Goal: Entertainment & Leisure: Browse casually

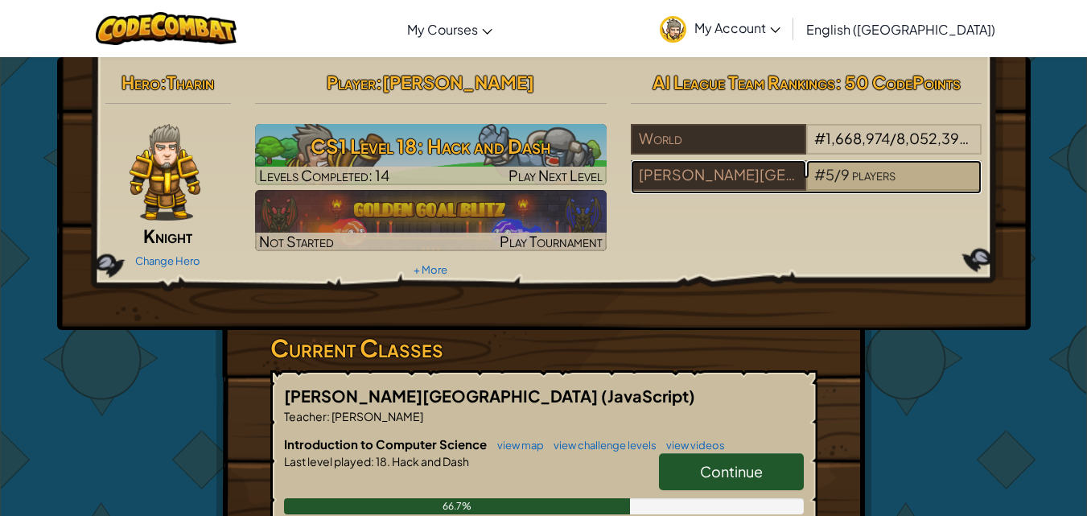
click at [863, 177] on span "players" at bounding box center [873, 174] width 43 height 19
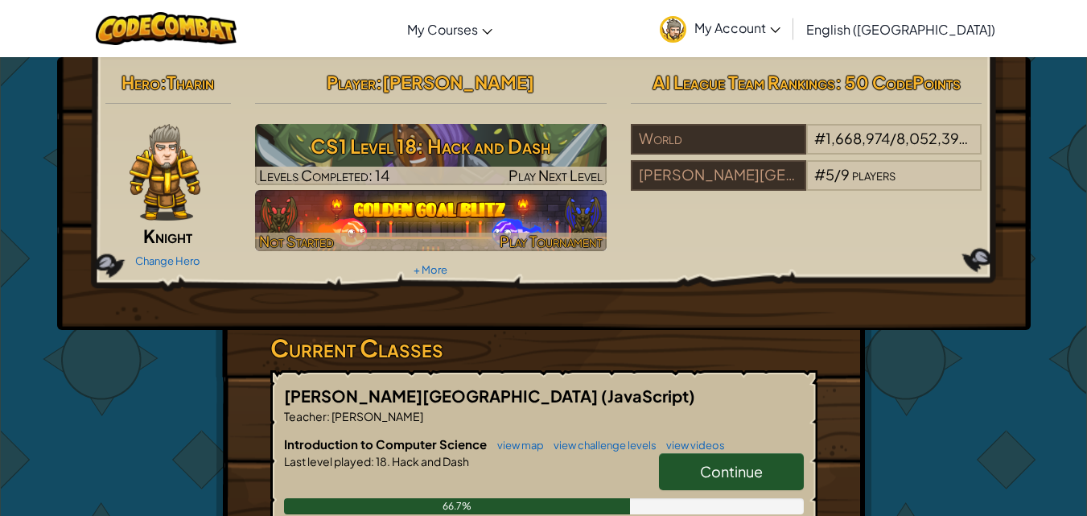
click at [410, 244] on div at bounding box center [431, 242] width 352 height 19
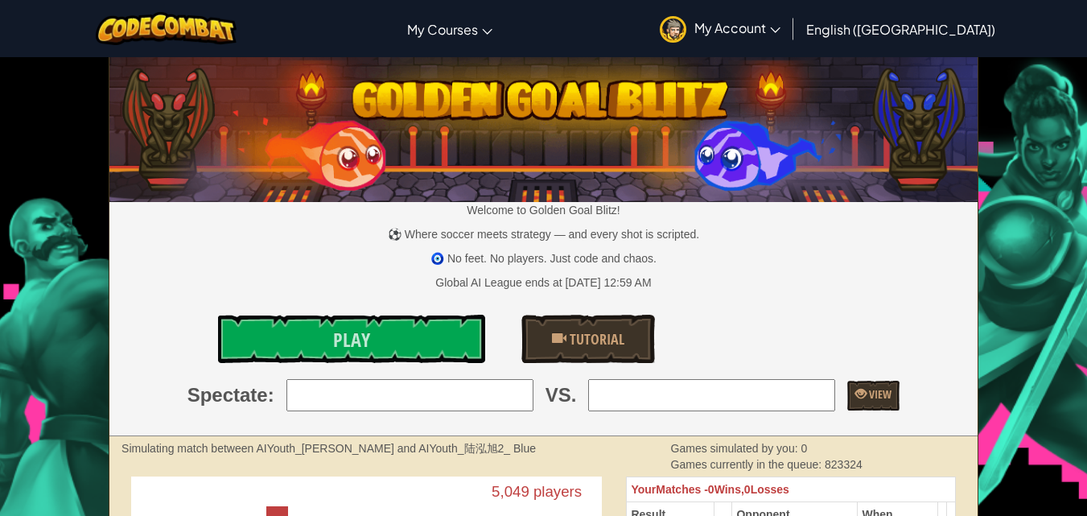
click at [409, 394] on input "search" at bounding box center [409, 395] width 247 height 32
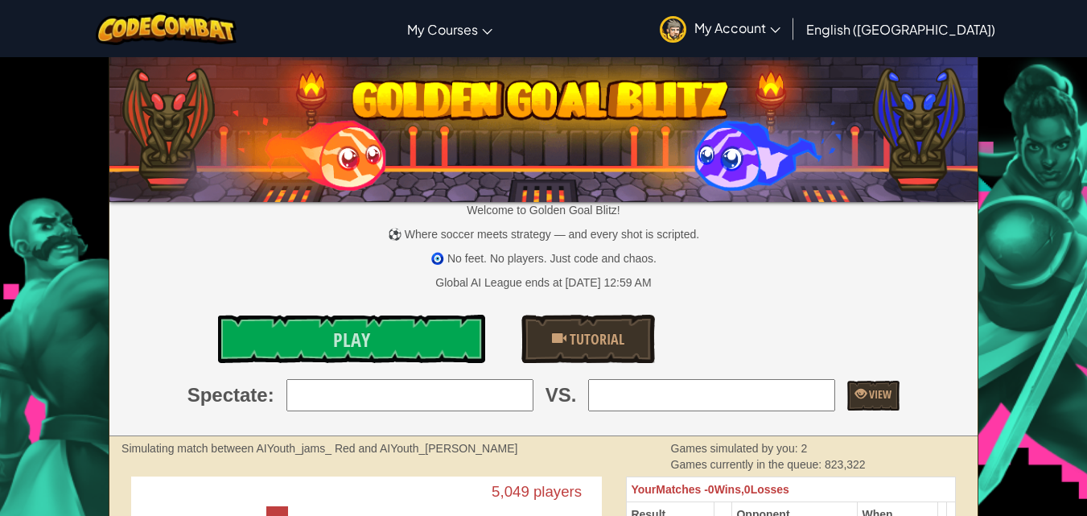
click at [373, 145] on img at bounding box center [543, 126] width 868 height 151
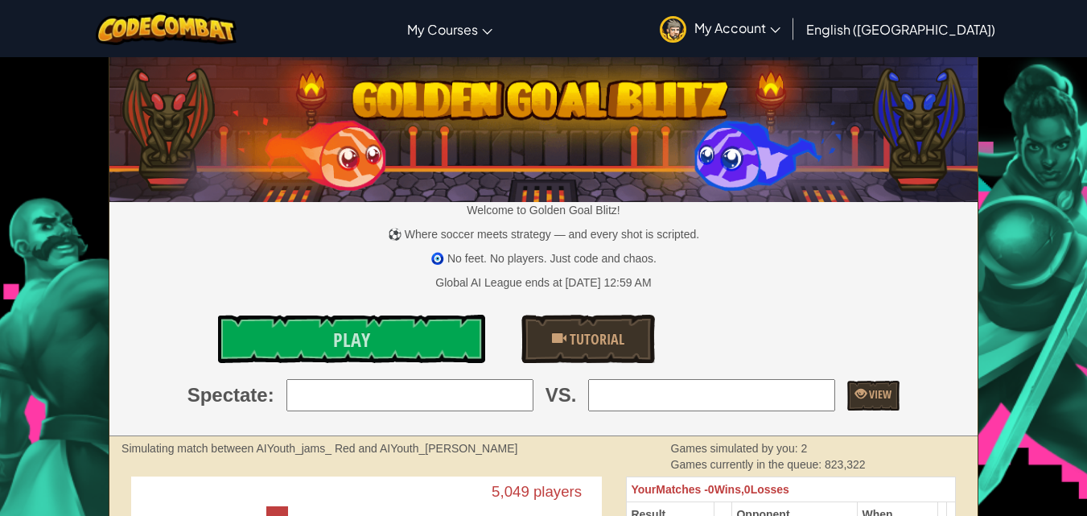
click at [780, 24] on span "My Account" at bounding box center [737, 27] width 86 height 17
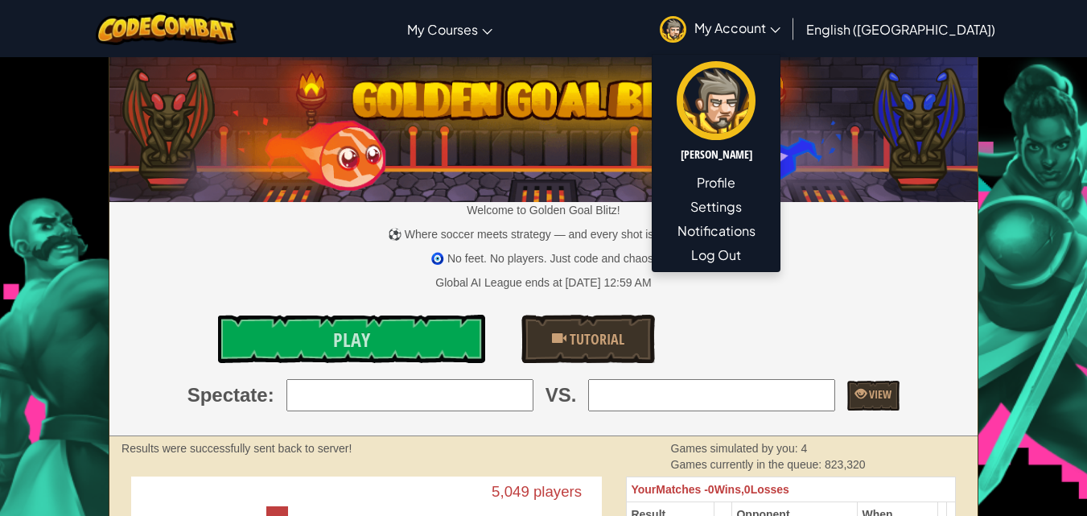
click at [369, 401] on input "search" at bounding box center [409, 395] width 247 height 32
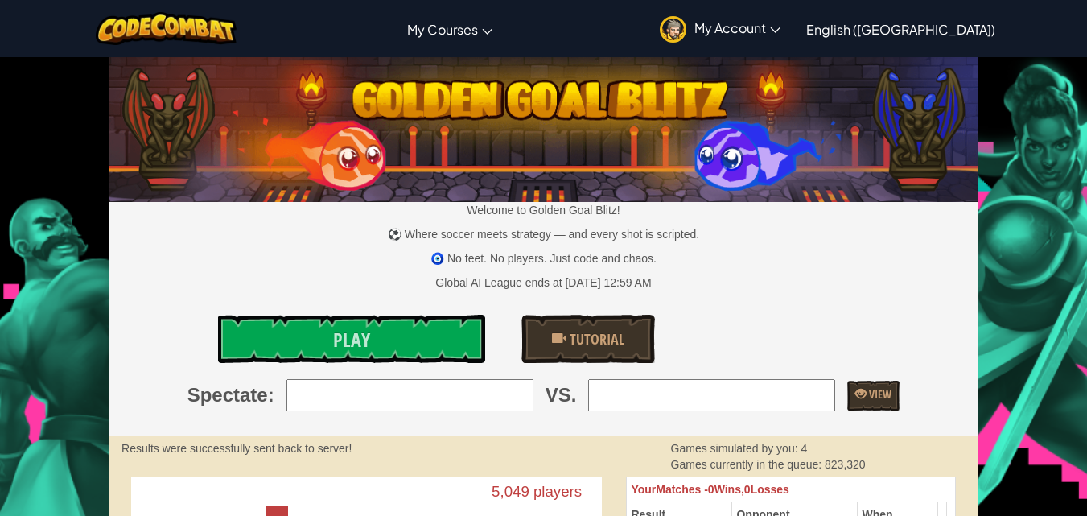
type input "b"
click at [780, 26] on span "My Account" at bounding box center [737, 27] width 86 height 17
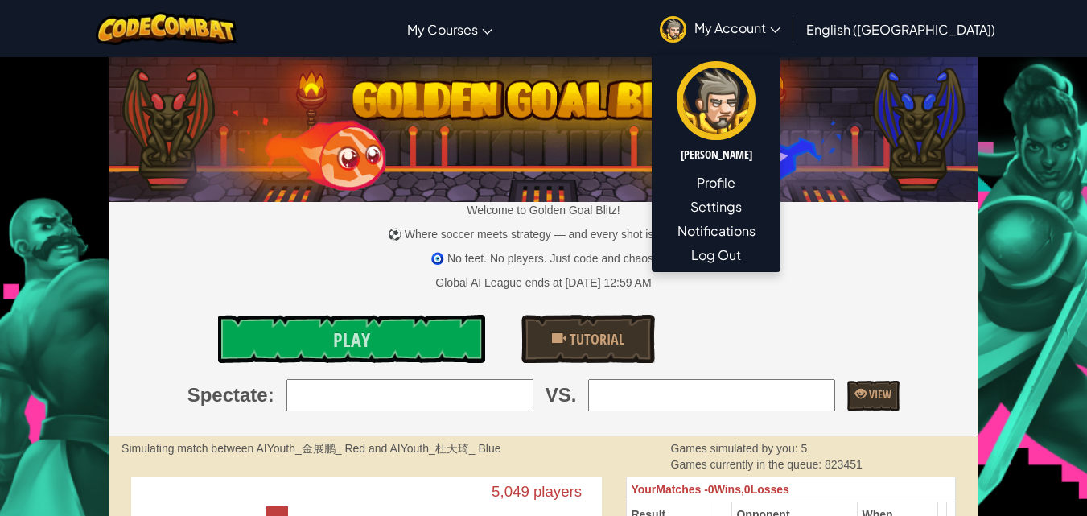
click at [385, 410] on input "search" at bounding box center [409, 395] width 247 height 32
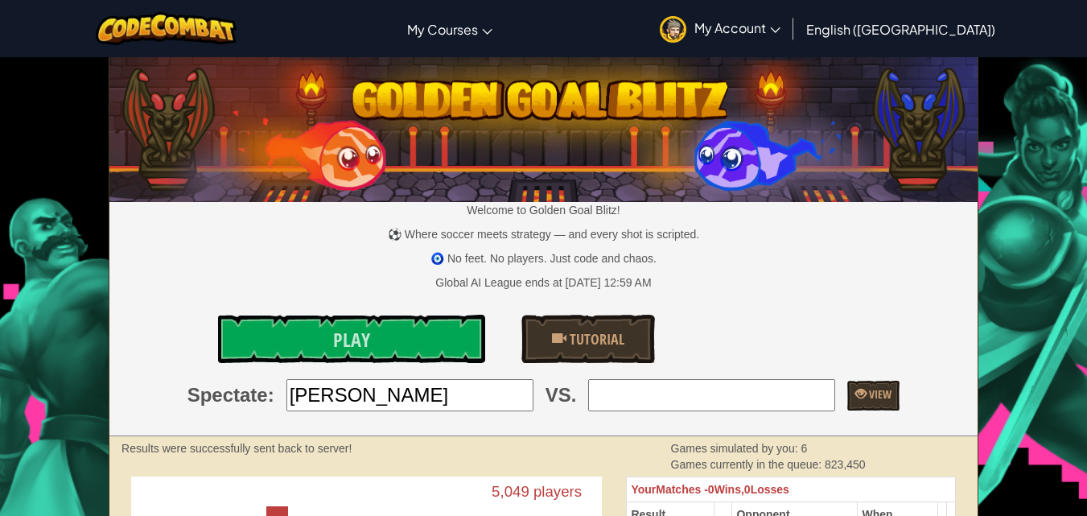
type input "[PERSON_NAME]"
click at [679, 401] on input "search" at bounding box center [711, 395] width 247 height 32
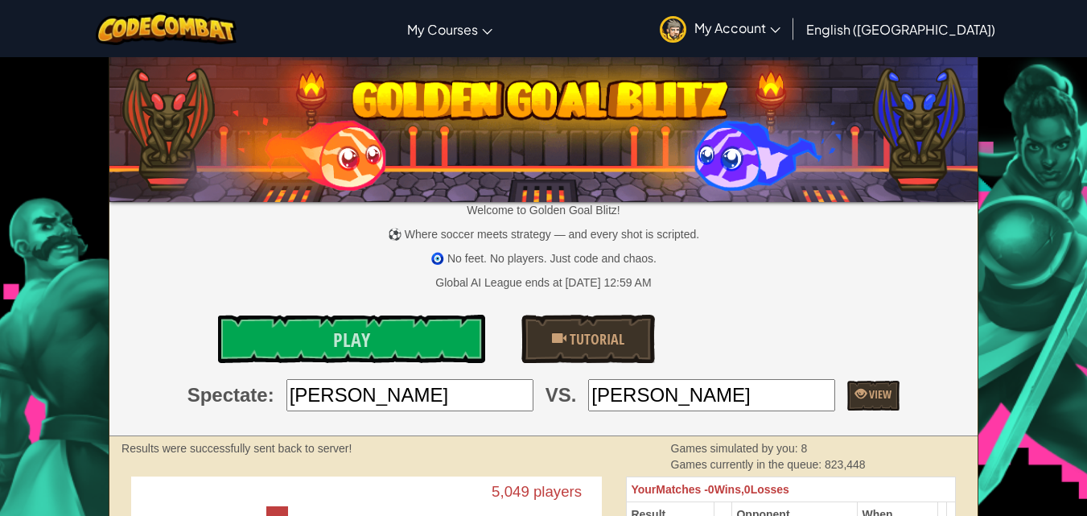
type input "[PERSON_NAME]"
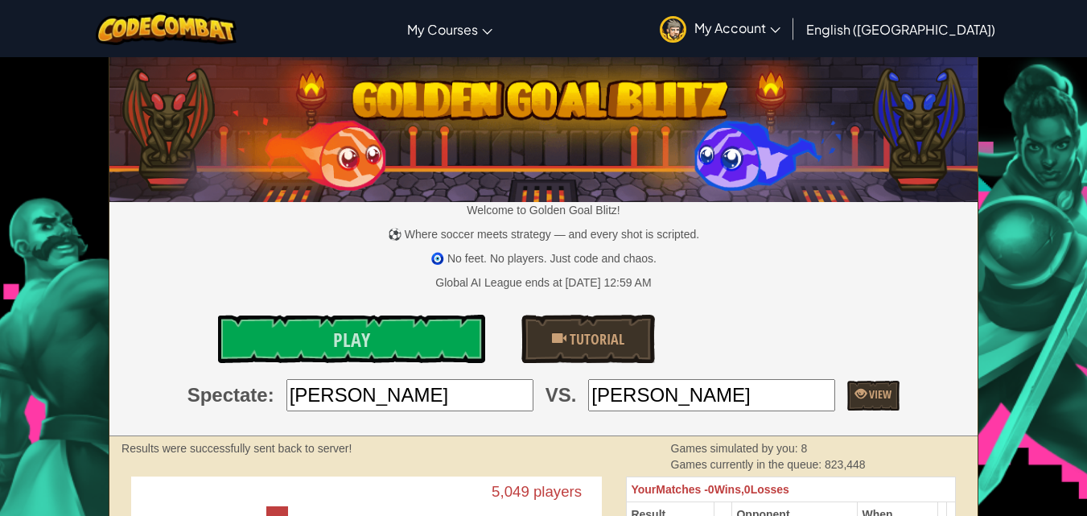
click at [780, 21] on span "My Account" at bounding box center [737, 27] width 86 height 17
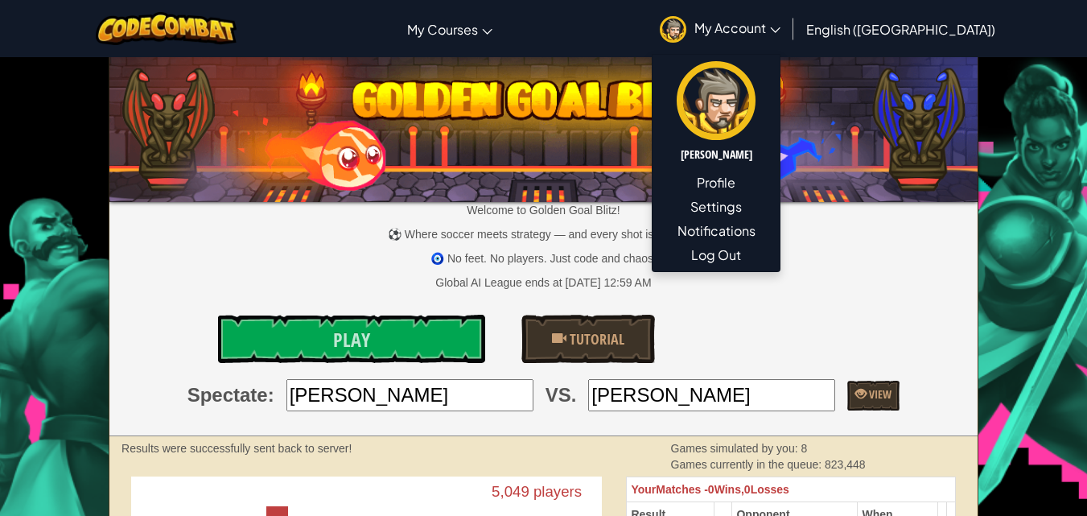
click at [696, 266] on p "🧿 No feet. No players. Just code and chaos." at bounding box center [543, 258] width 868 height 16
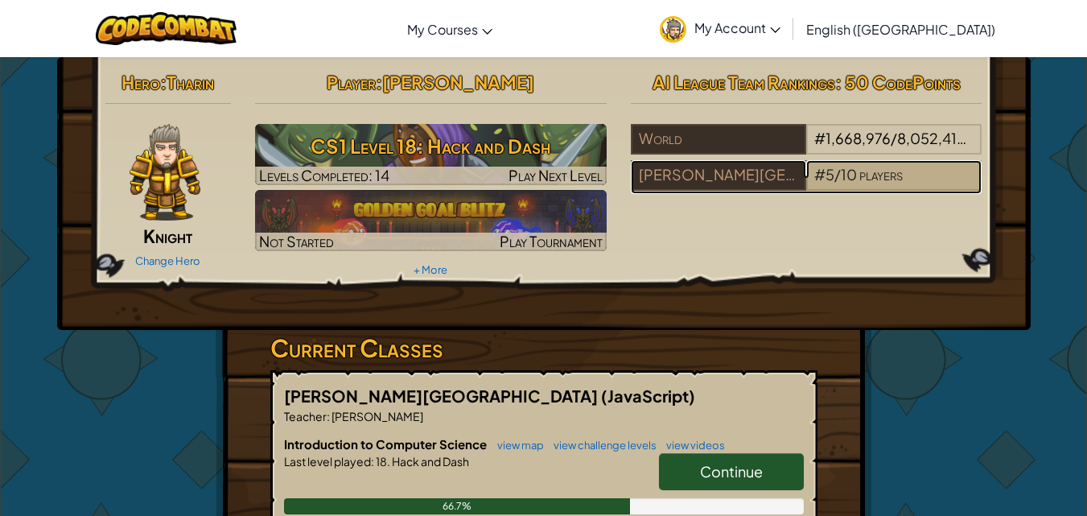
click at [846, 167] on span "10" at bounding box center [849, 174] width 16 height 19
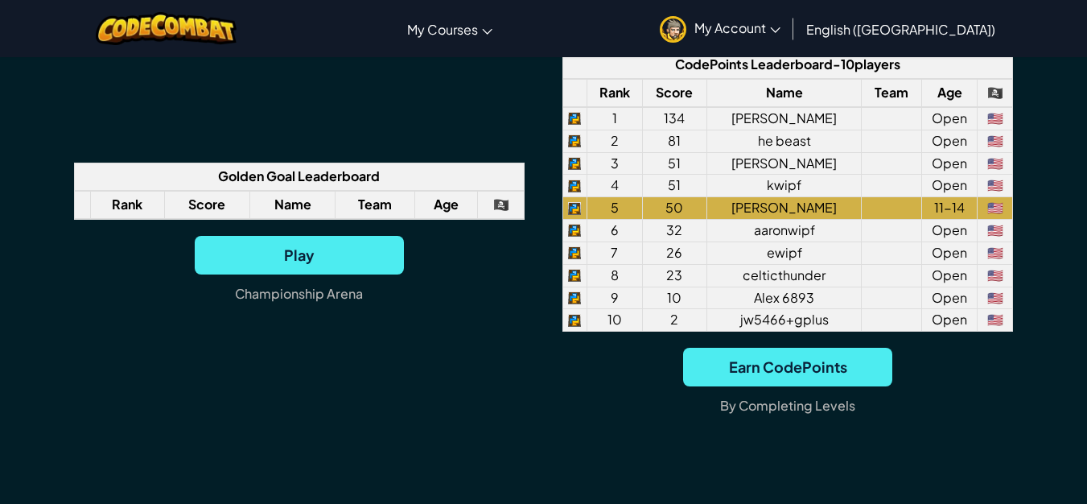
scroll to position [1325, 0]
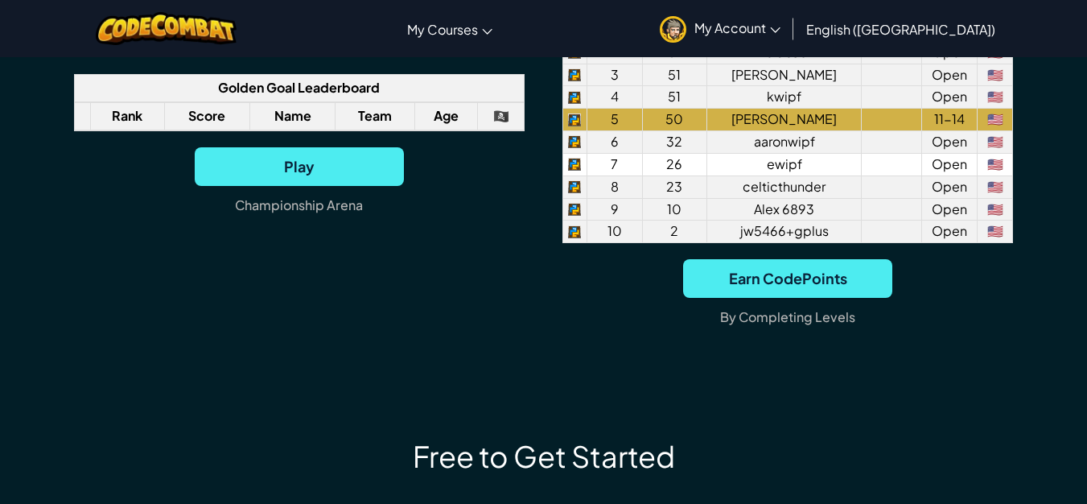
click at [707, 175] on td "26" at bounding box center [674, 164] width 65 height 23
click at [862, 175] on td at bounding box center [892, 164] width 60 height 23
click at [955, 175] on td "Open" at bounding box center [950, 164] width 56 height 23
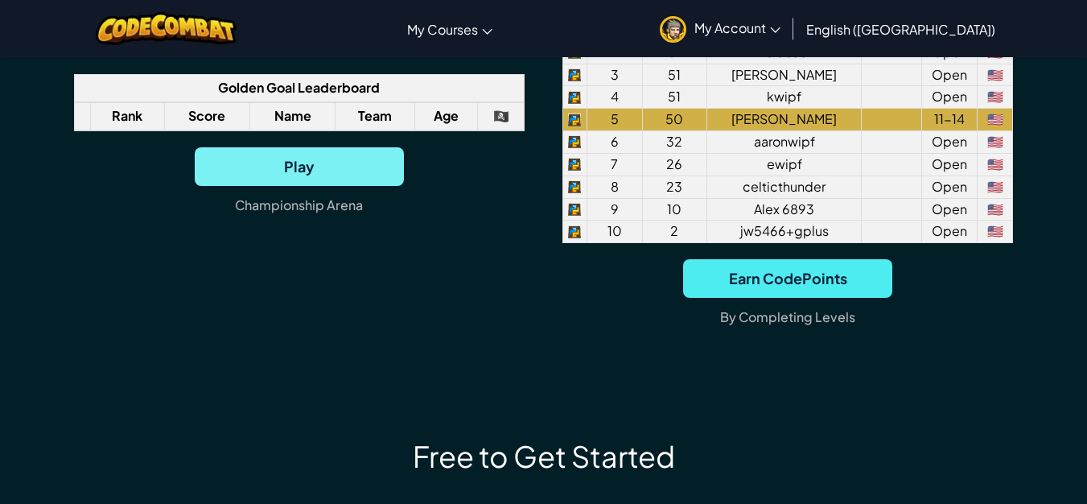
click at [308, 186] on span "Play" at bounding box center [299, 166] width 209 height 39
